Goal: Information Seeking & Learning: Check status

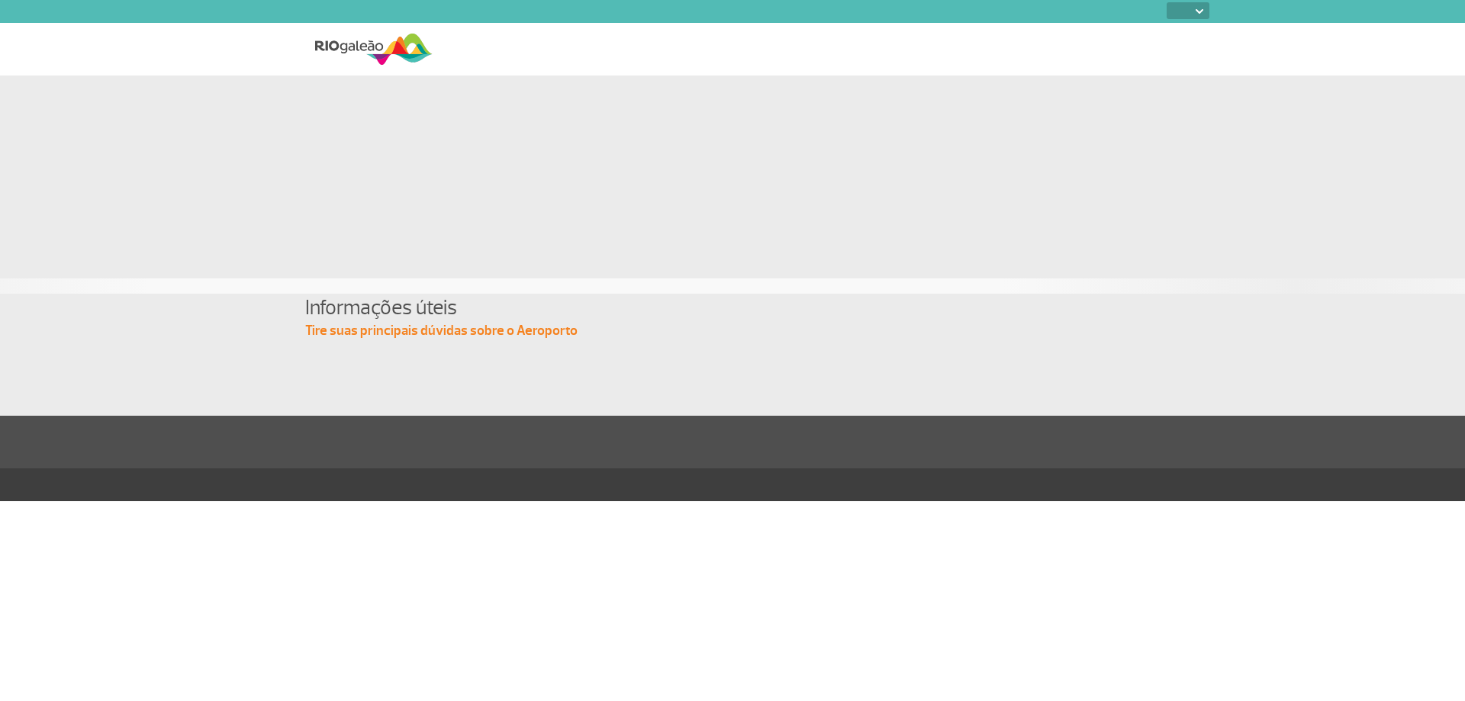
select select
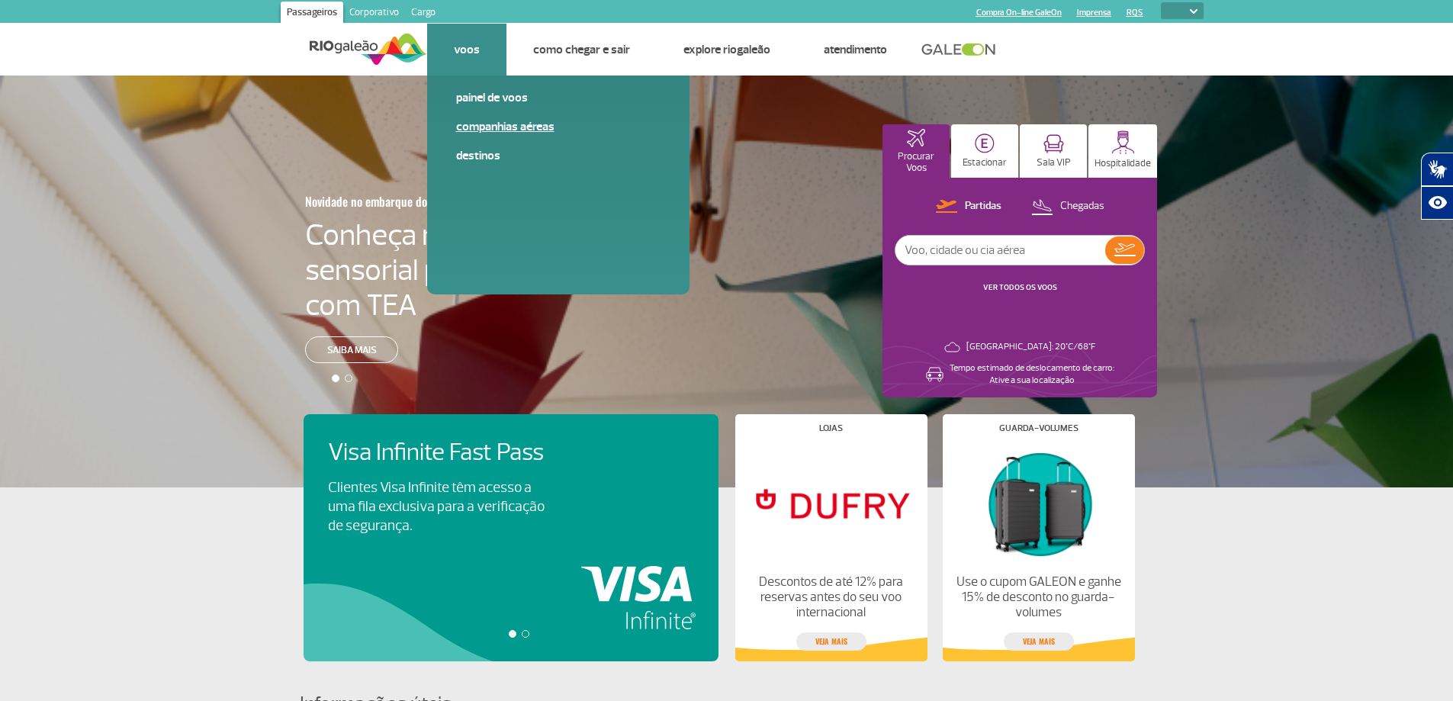
click at [490, 122] on link "Companhias Aéreas" at bounding box center [558, 126] width 204 height 17
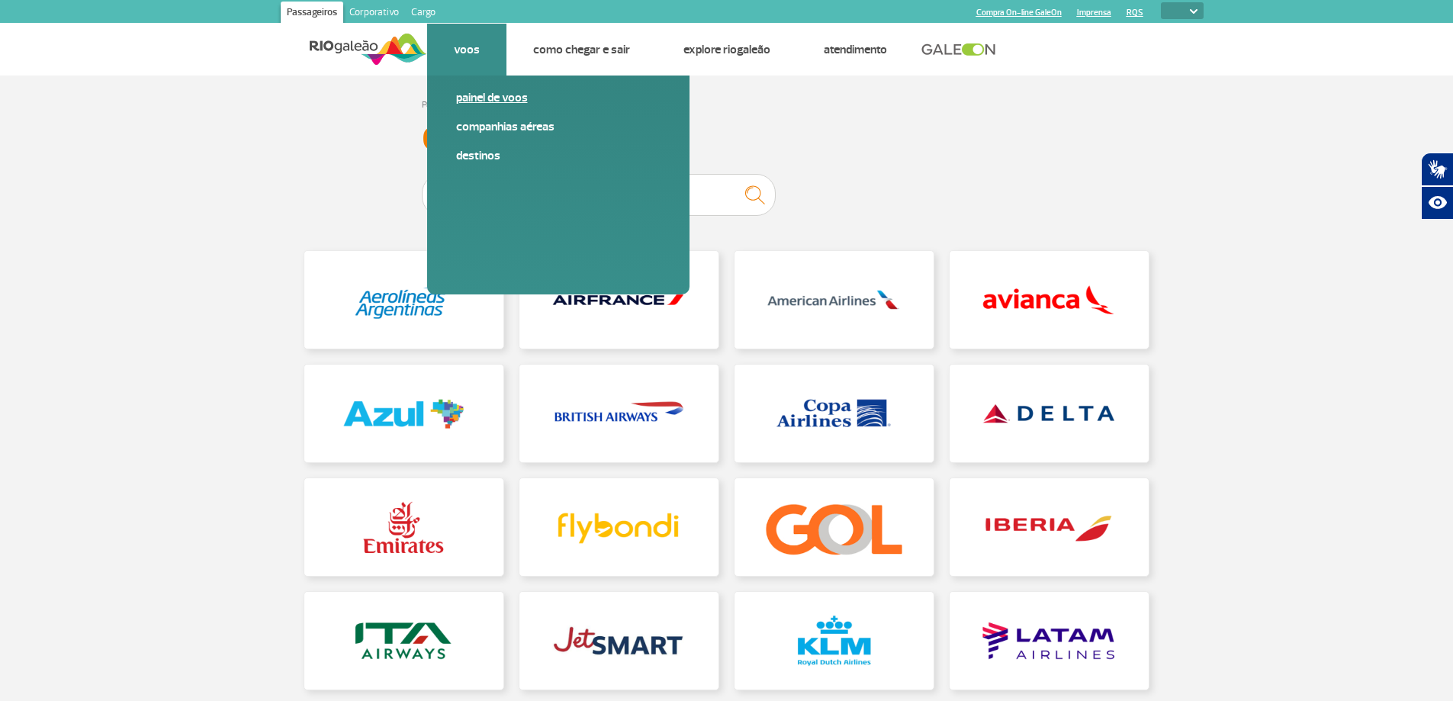
click at [493, 99] on link "Painel de voos" at bounding box center [558, 97] width 204 height 17
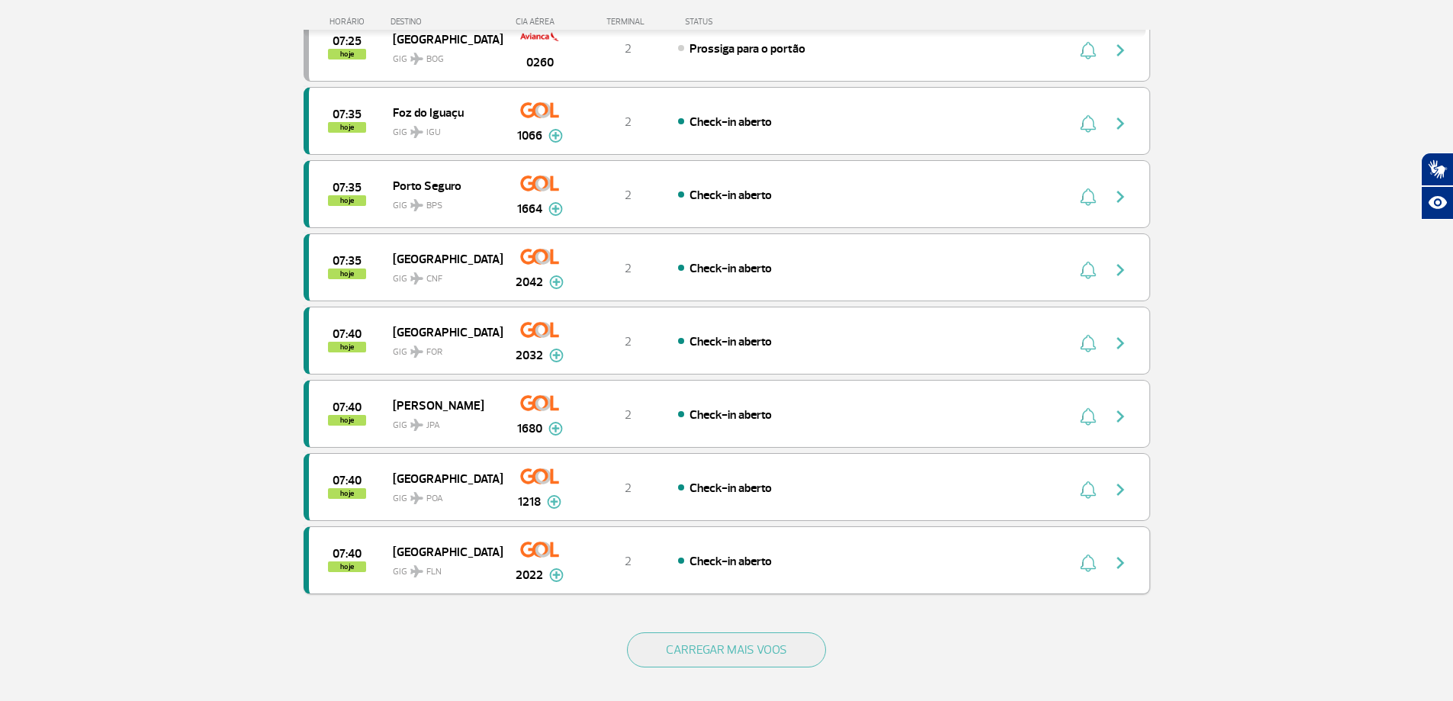
scroll to position [1221, 0]
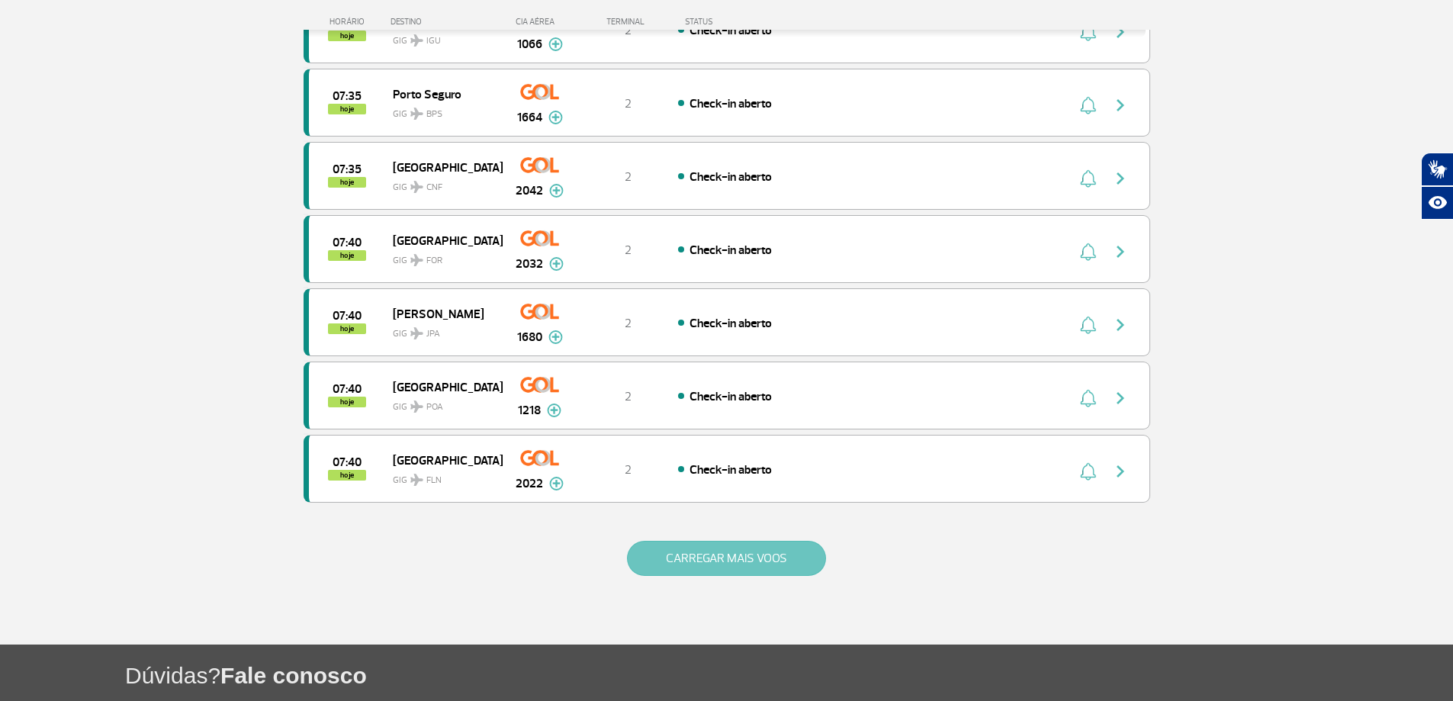
click at [720, 564] on button "CARREGAR MAIS VOOS" at bounding box center [726, 558] width 199 height 35
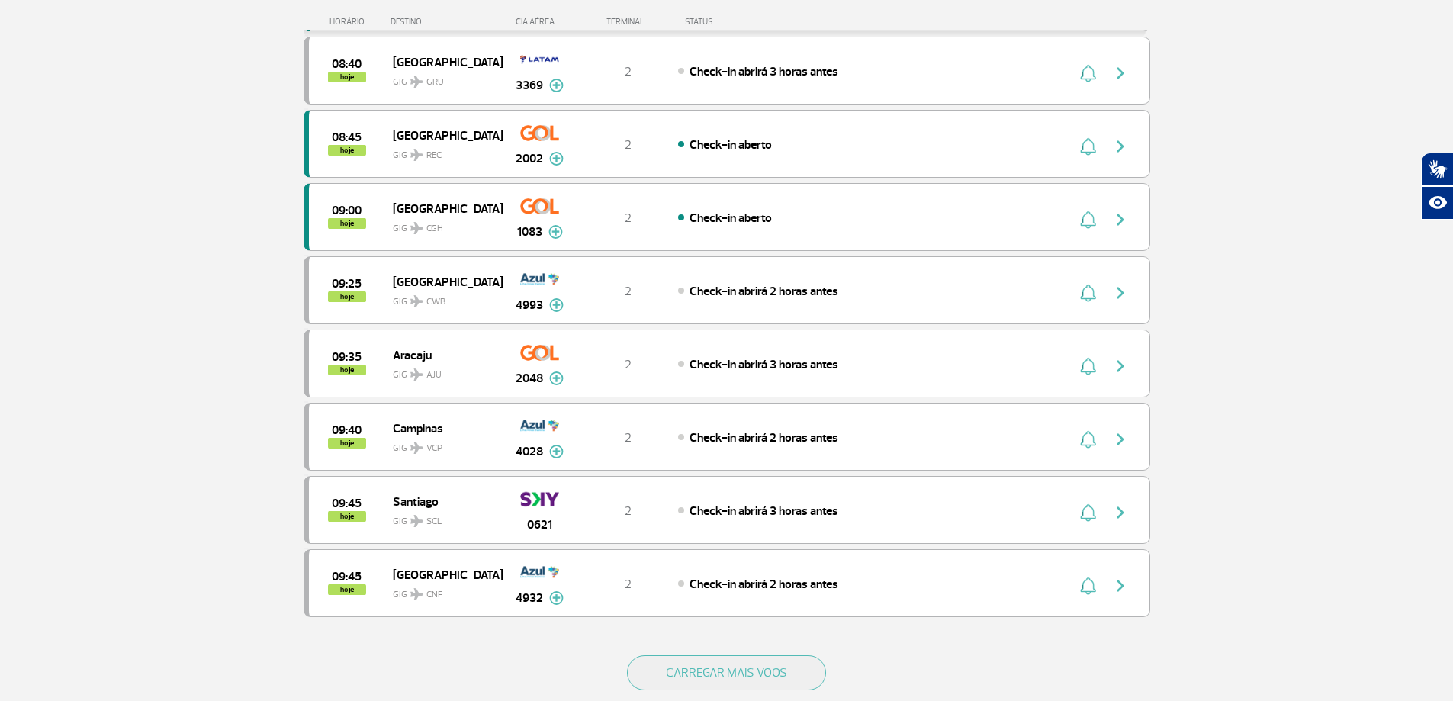
scroll to position [2594, 0]
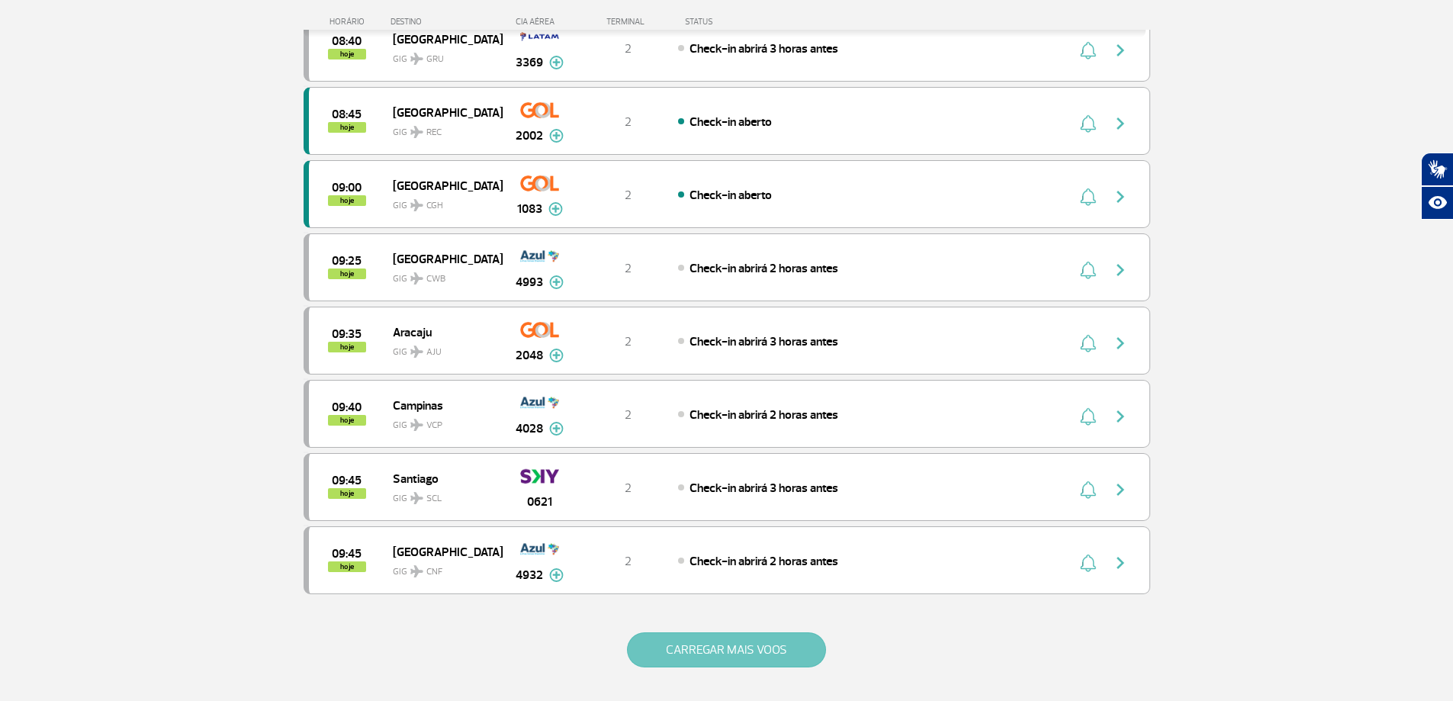
click at [661, 645] on button "CARREGAR MAIS VOOS" at bounding box center [726, 650] width 199 height 35
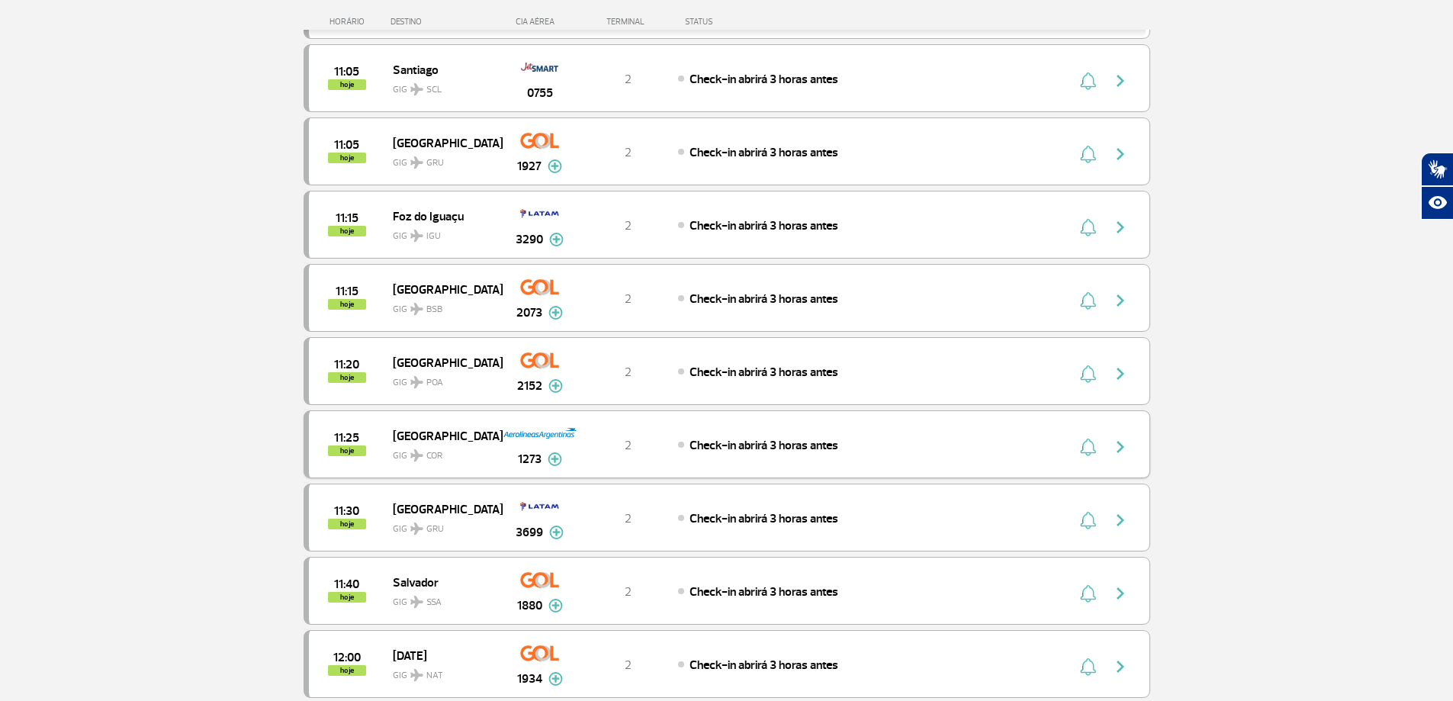
scroll to position [4044, 0]
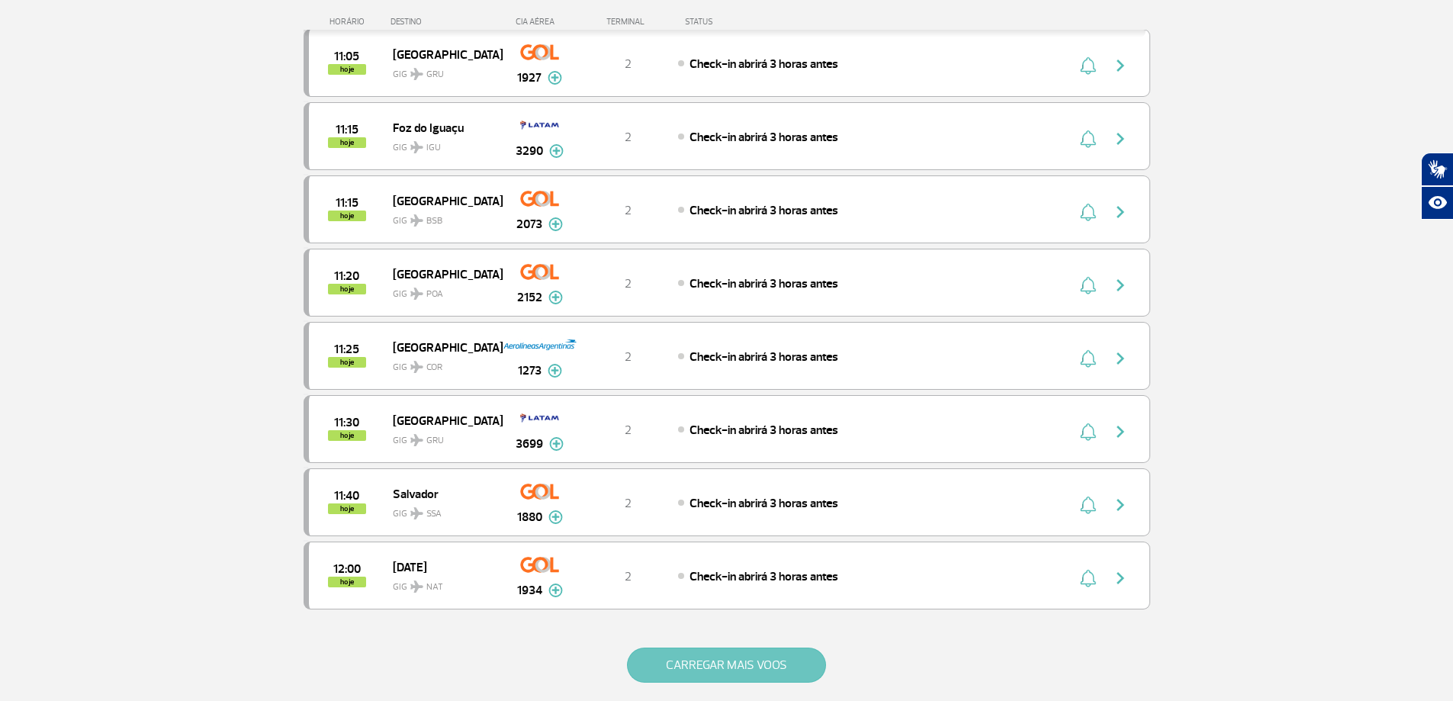
click at [665, 650] on button "CARREGAR MAIS VOOS" at bounding box center [726, 665] width 199 height 35
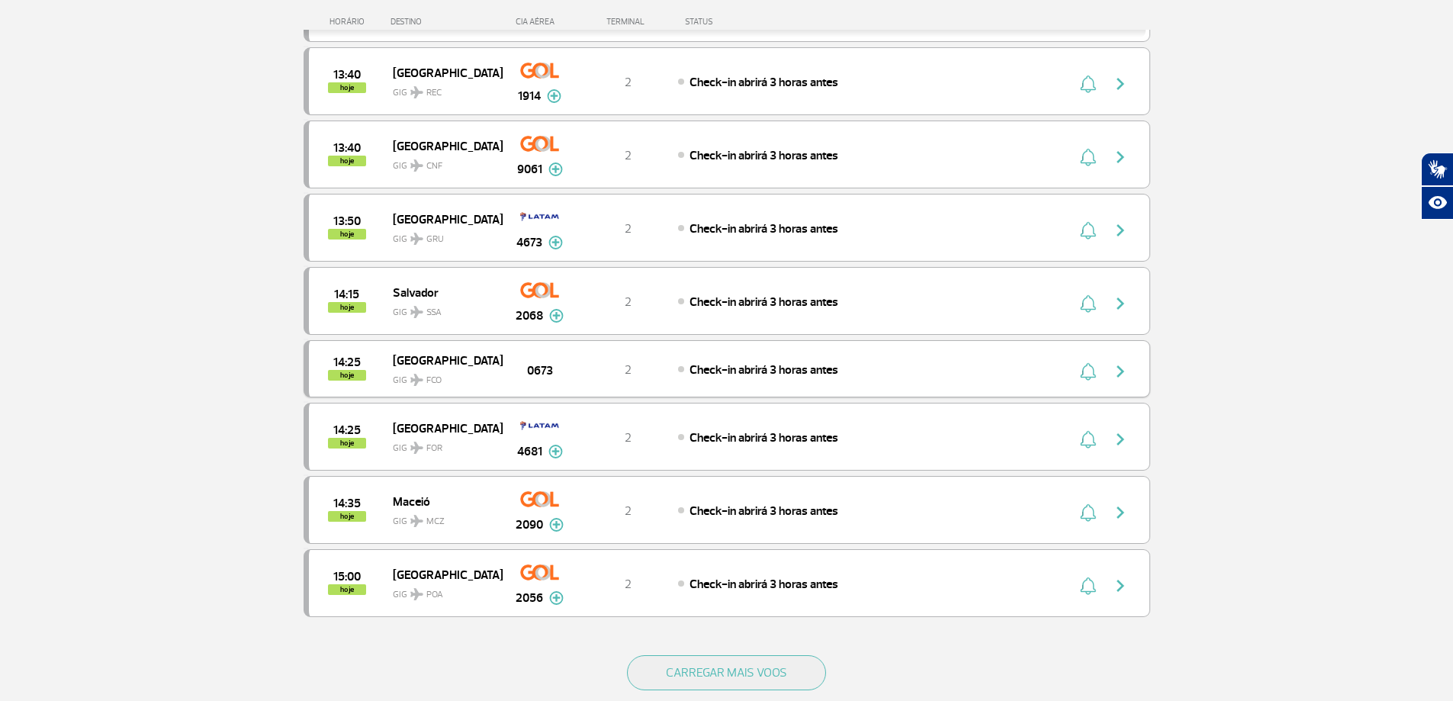
scroll to position [5494, 0]
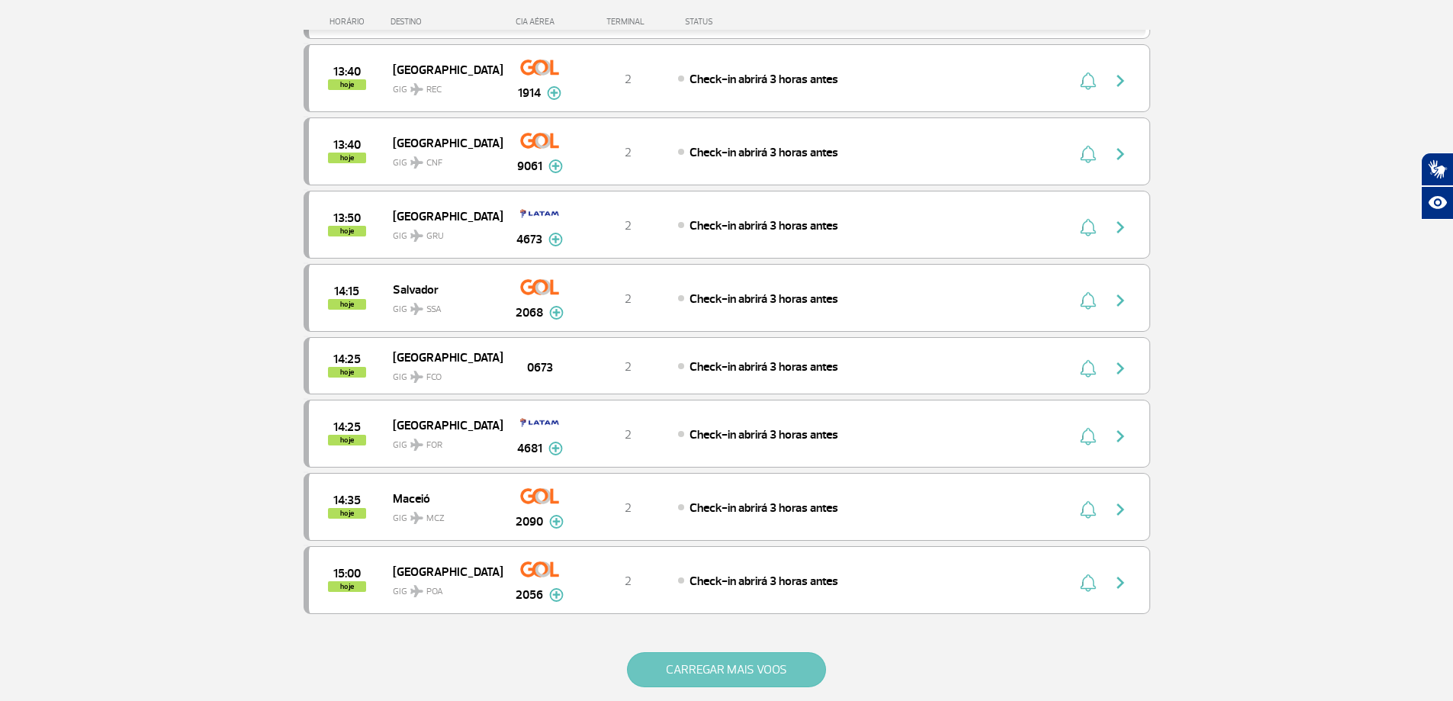
click at [687, 665] on button "CARREGAR MAIS VOOS" at bounding box center [726, 669] width 199 height 35
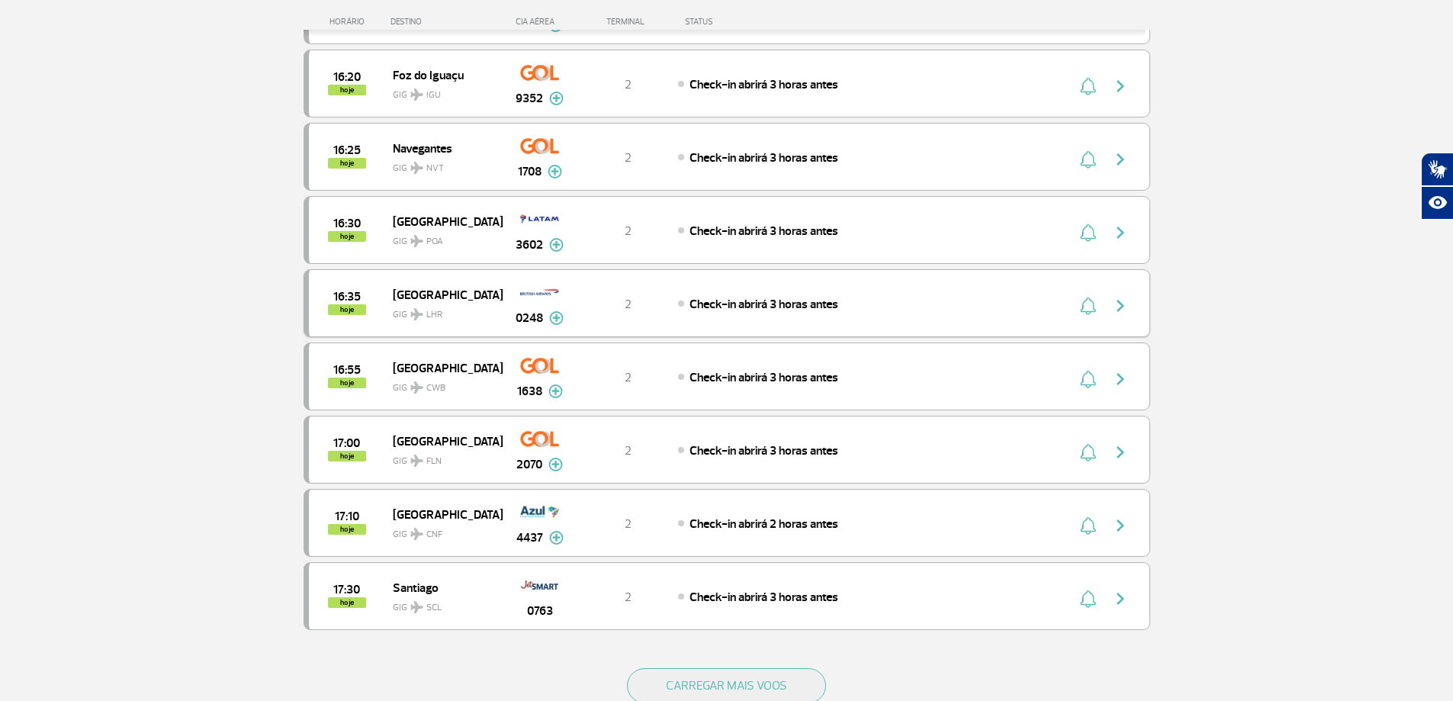
scroll to position [6943, 0]
click at [695, 686] on button "CARREGAR MAIS VOOS" at bounding box center [726, 685] width 199 height 35
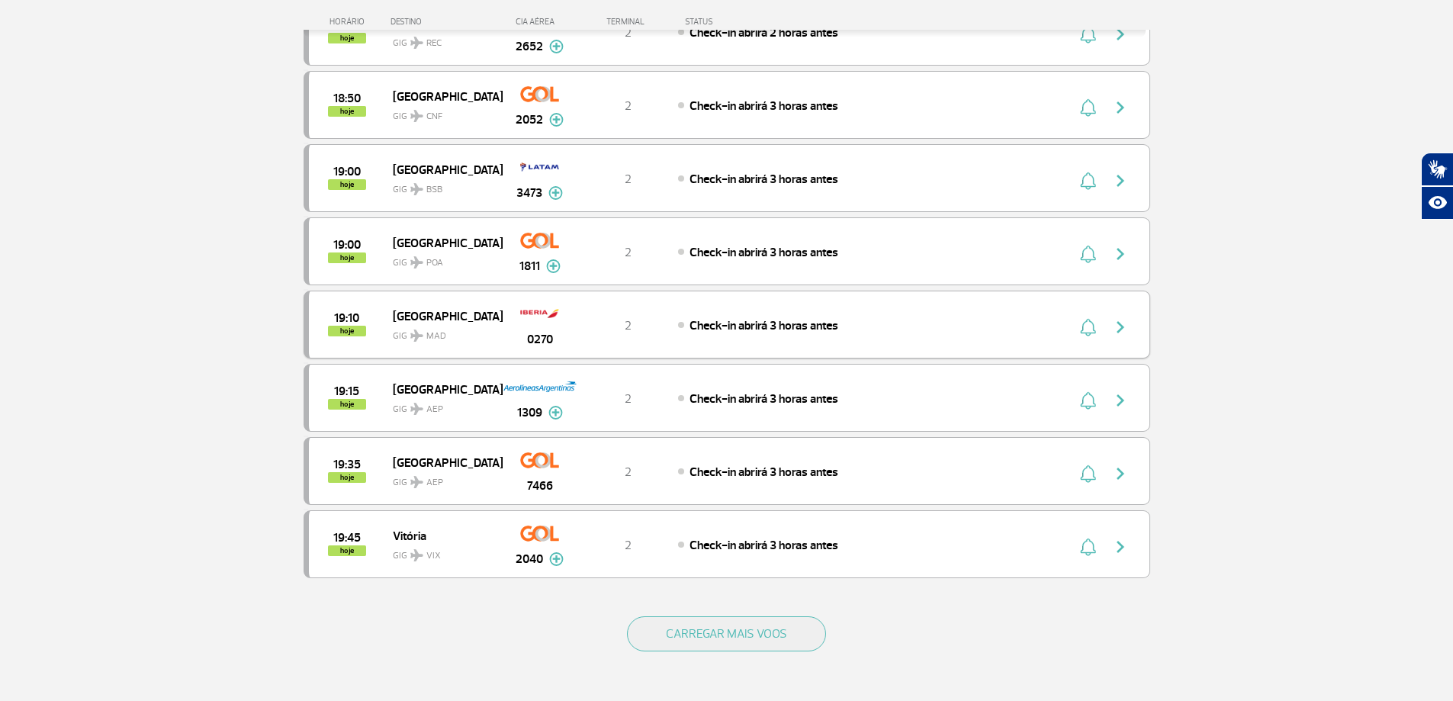
scroll to position [8469, 0]
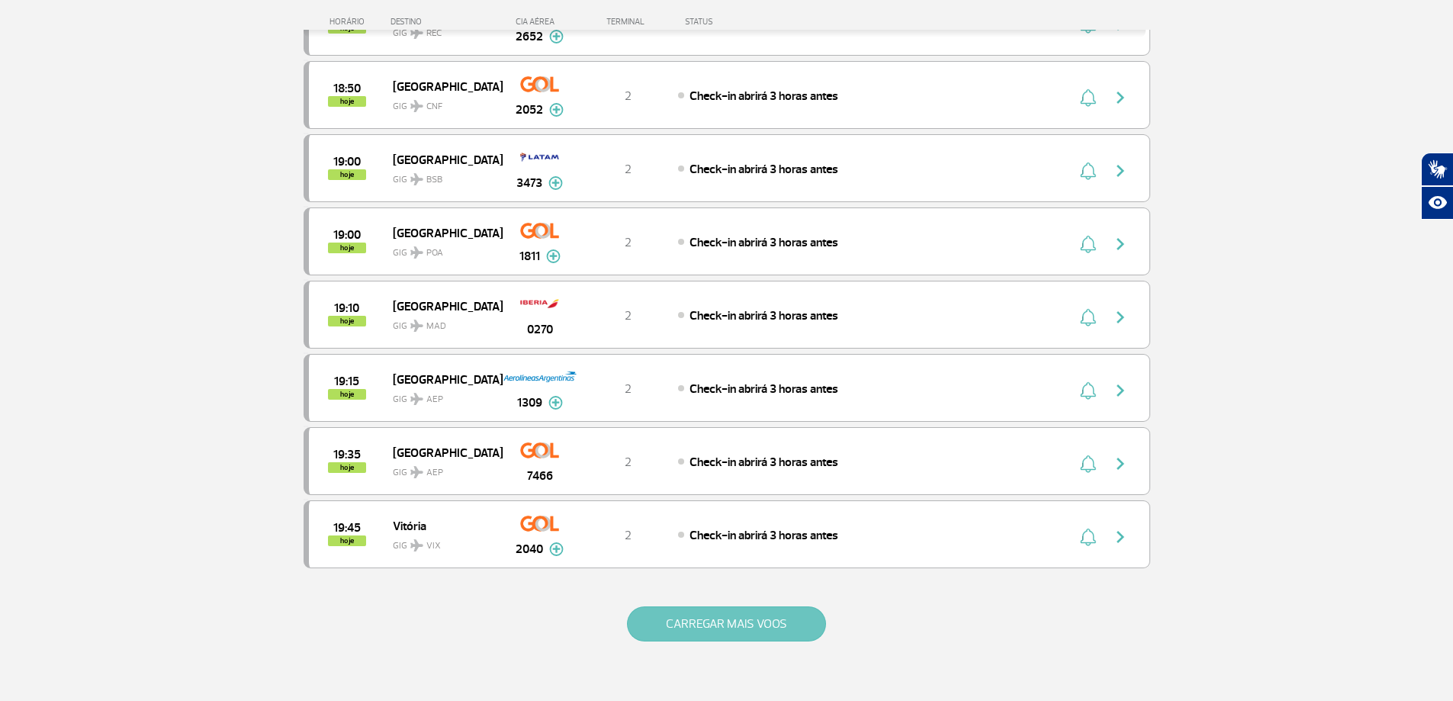
click at [652, 625] on button "CARREGAR MAIS VOOS" at bounding box center [726, 624] width 199 height 35
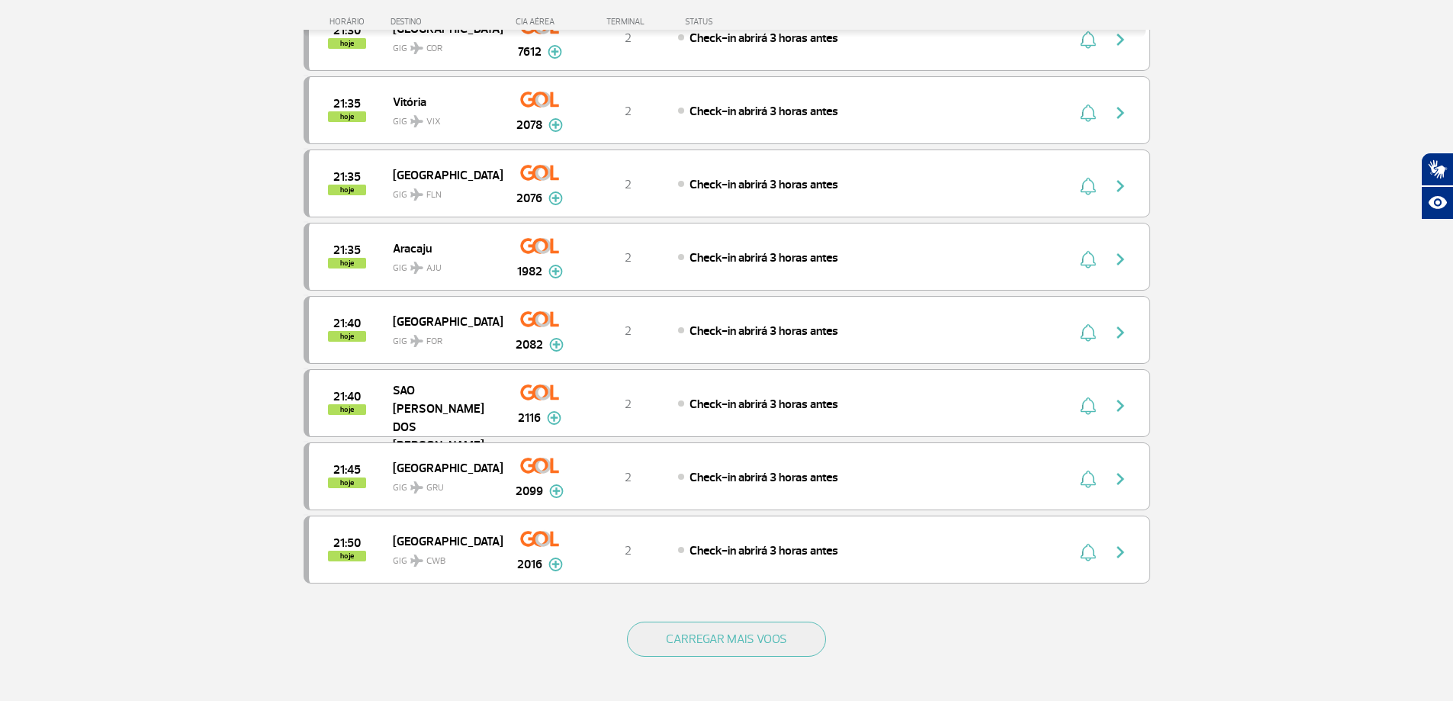
scroll to position [9995, 0]
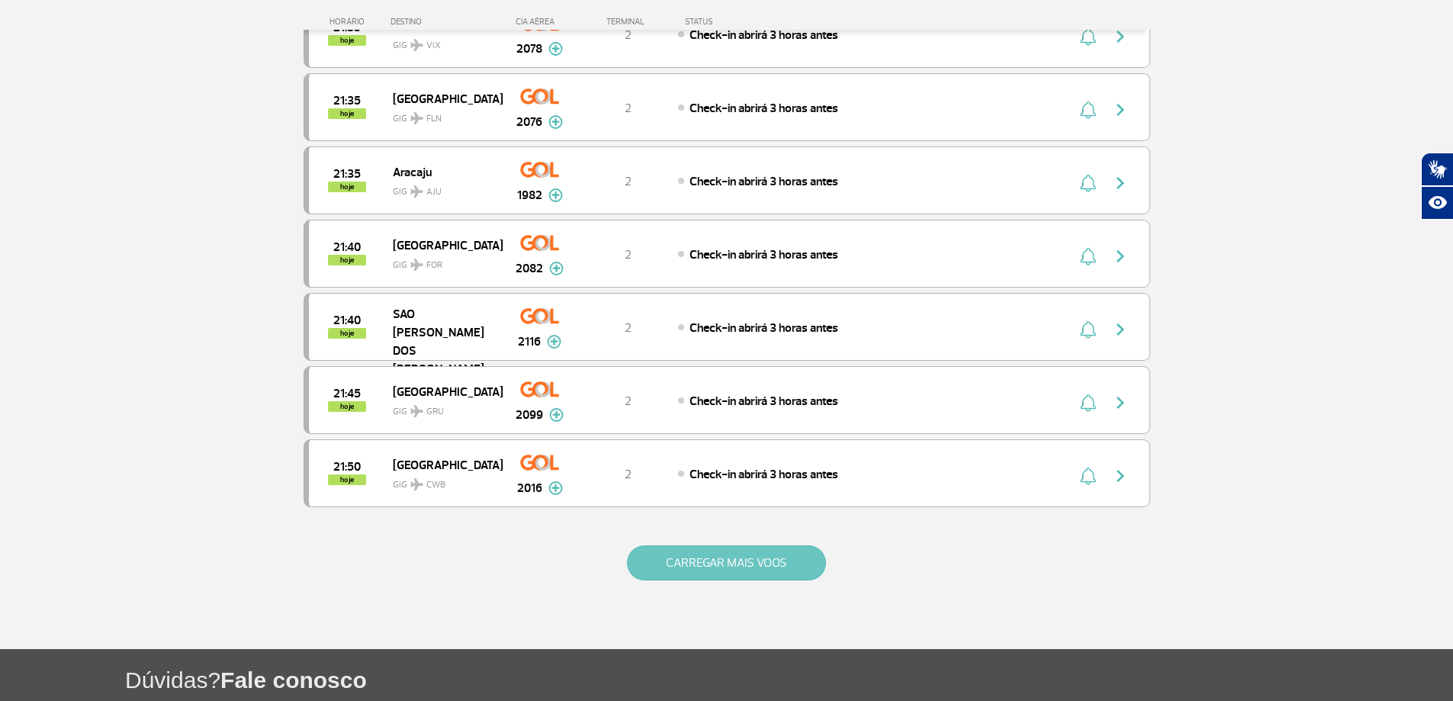
click at [652, 562] on button "CARREGAR MAIS VOOS" at bounding box center [726, 563] width 199 height 35
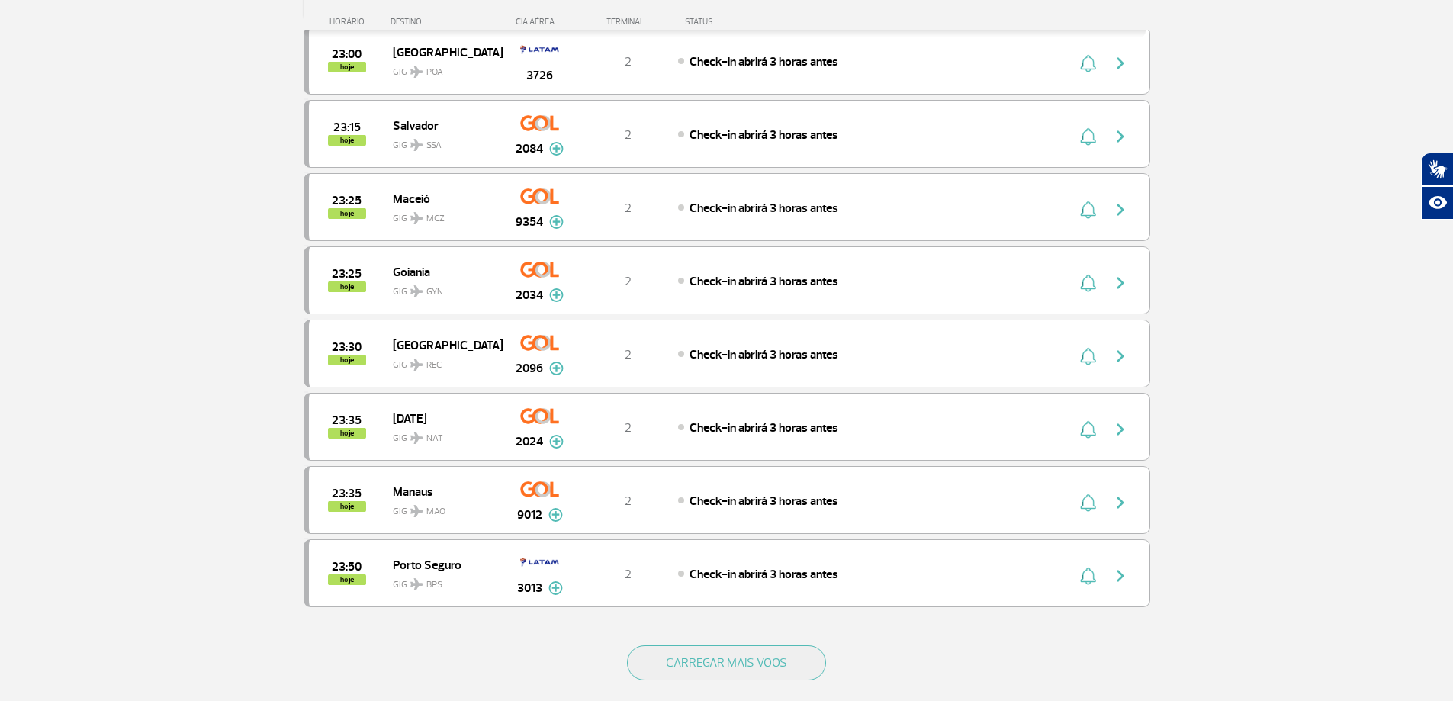
scroll to position [11369, 0]
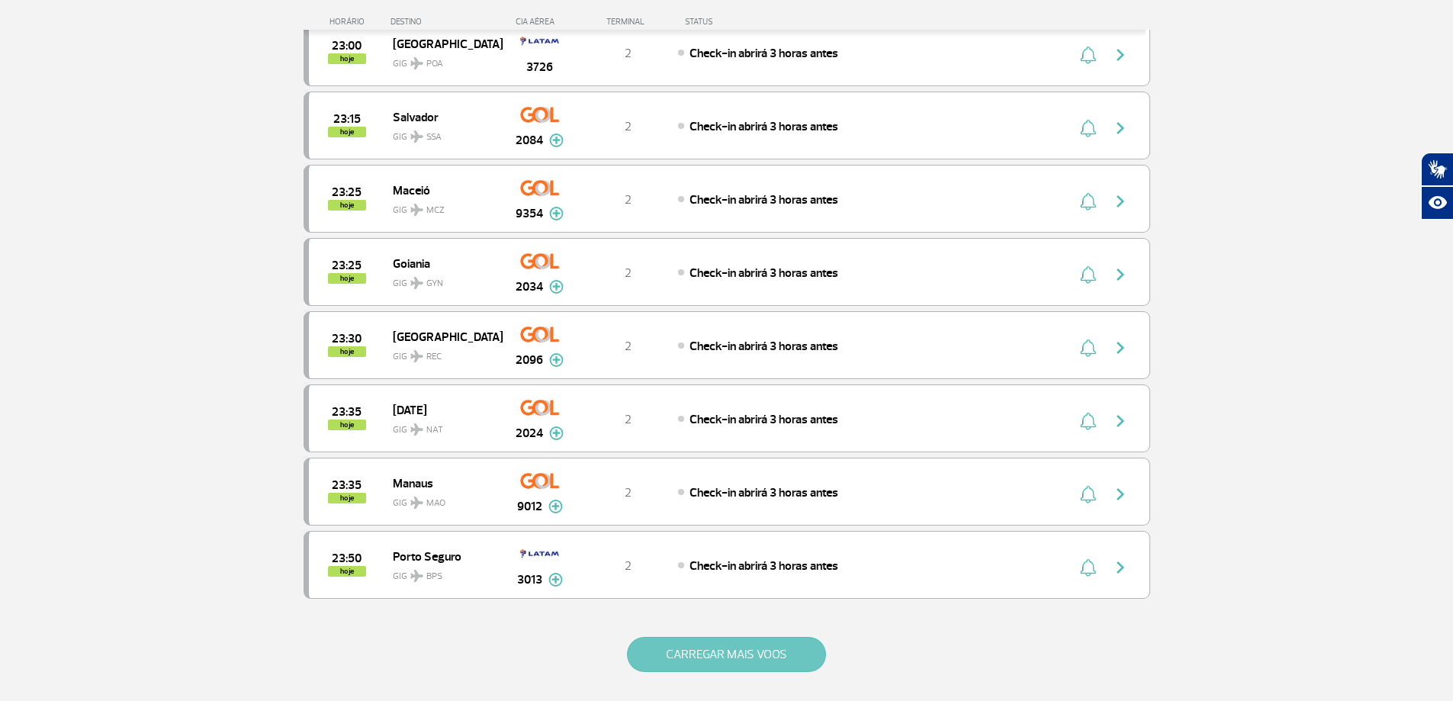
click at [699, 645] on button "CARREGAR MAIS VOOS" at bounding box center [726, 654] width 199 height 35
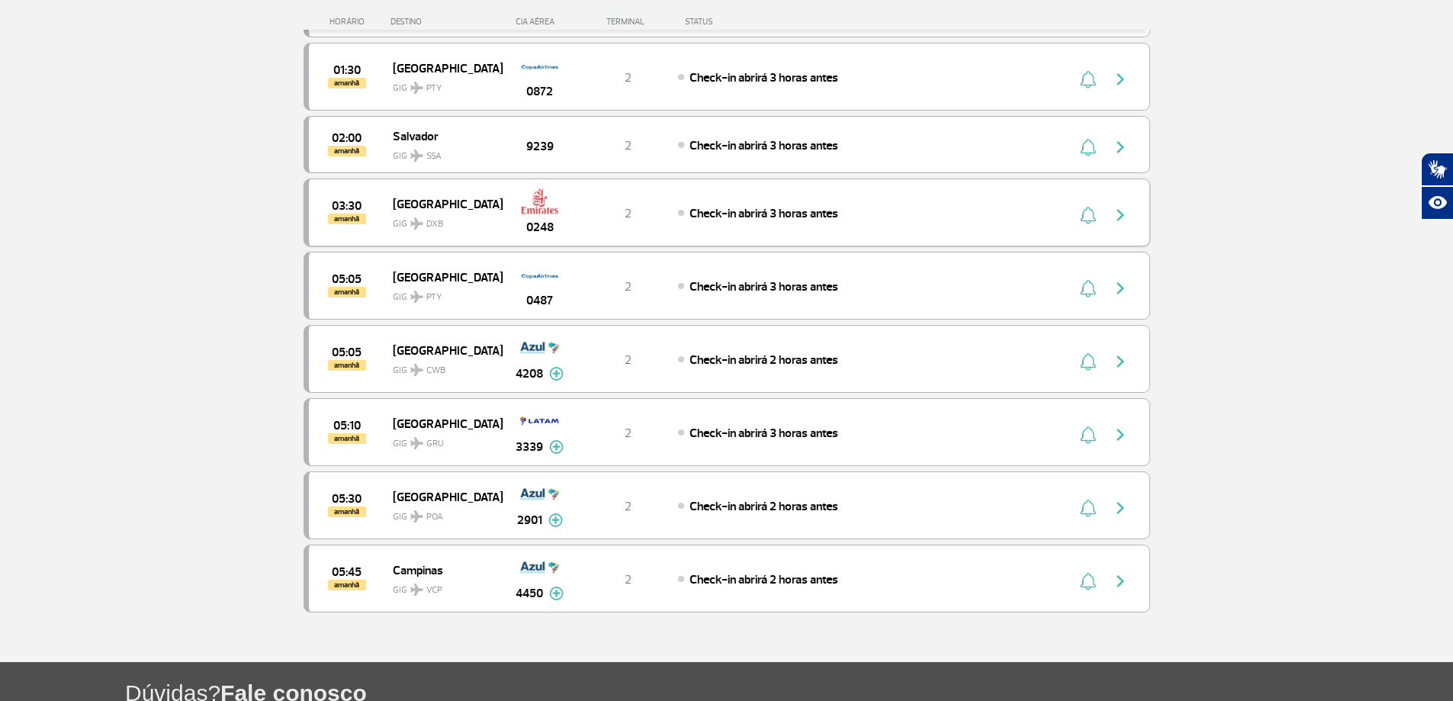
scroll to position [12132, 0]
